Goal: Task Accomplishment & Management: Use online tool/utility

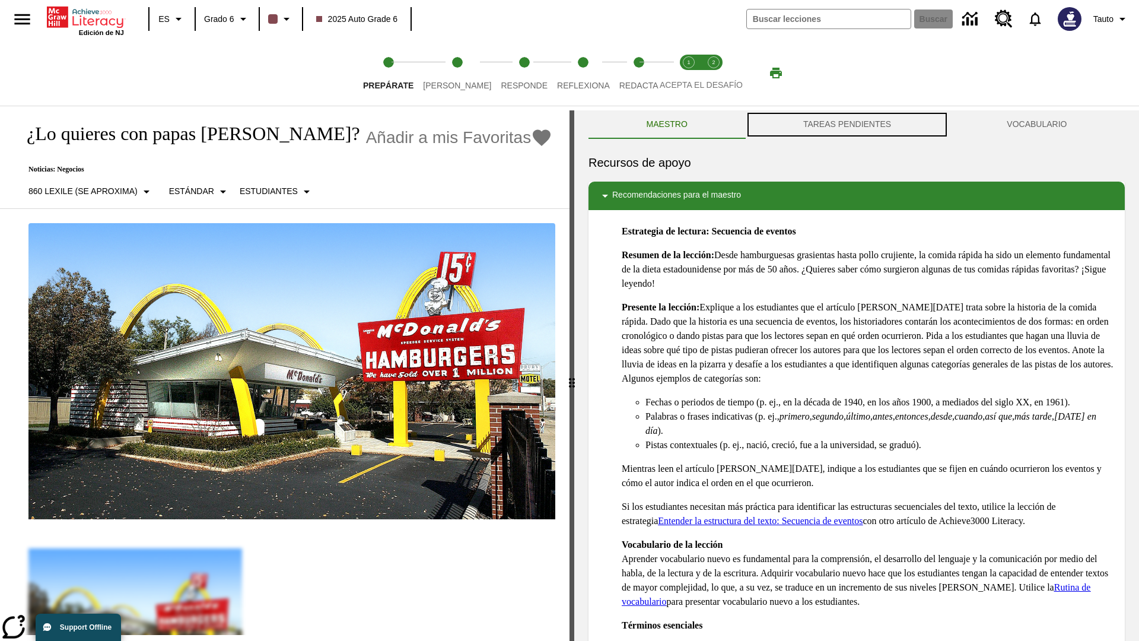
click at [847, 125] on button "TAREAS PENDIENTES" at bounding box center [847, 124] width 204 height 28
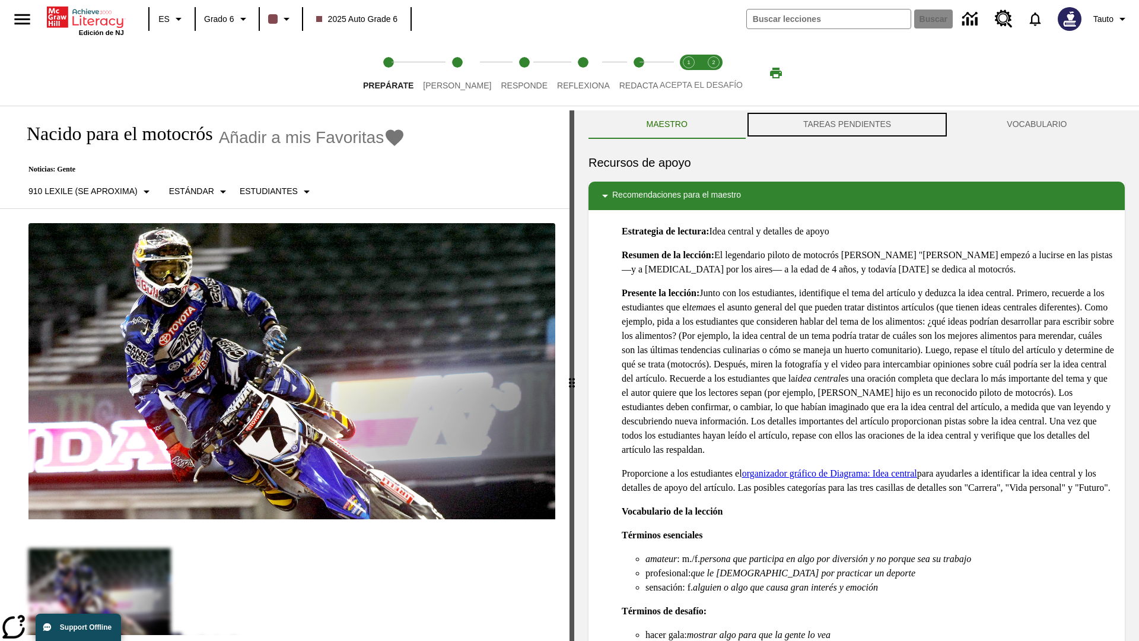
click at [847, 125] on button "TAREAS PENDIENTES" at bounding box center [847, 124] width 204 height 28
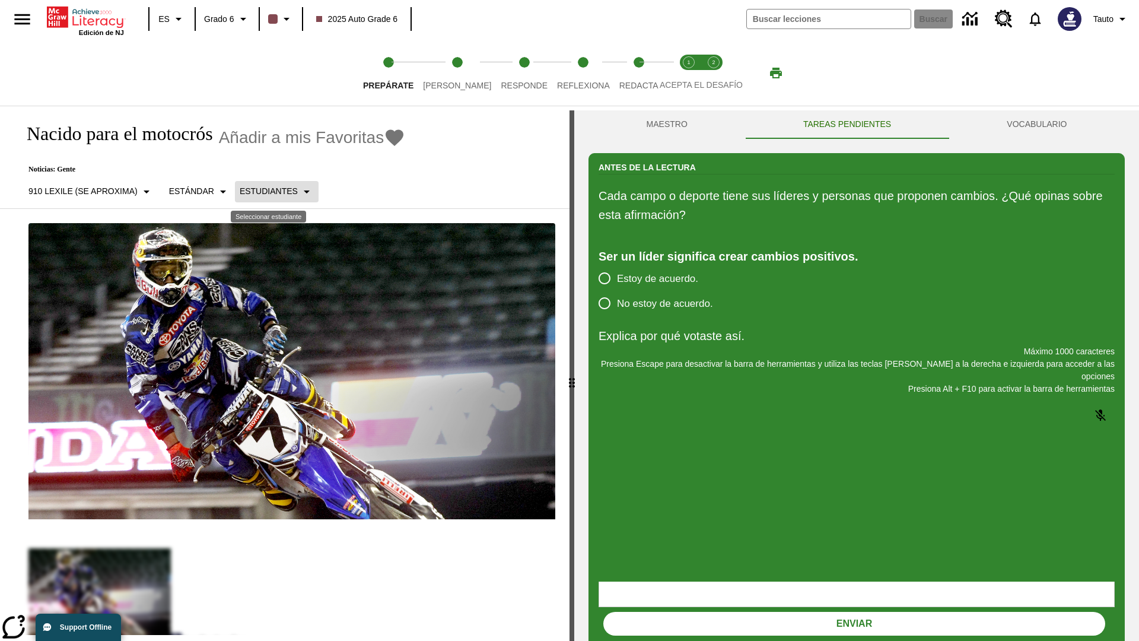
click at [272, 191] on p "Estudiantes" at bounding box center [269, 191] width 58 height 12
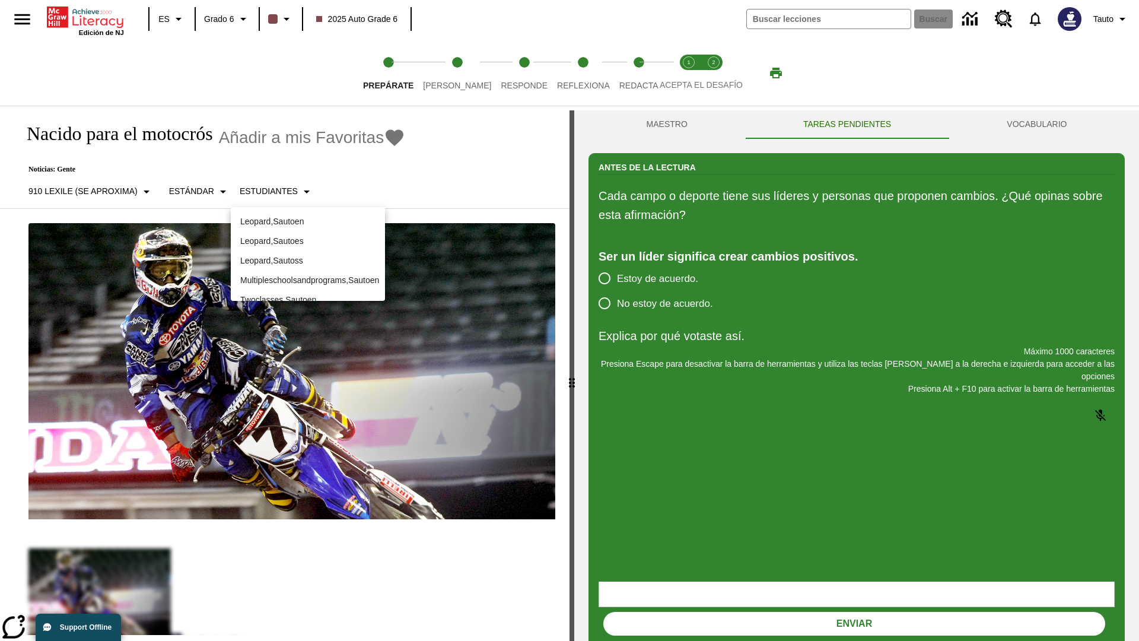
click at [308, 235] on p "Leopard , Sautoes" at bounding box center [307, 241] width 135 height 12
